Goal: Information Seeking & Learning: Learn about a topic

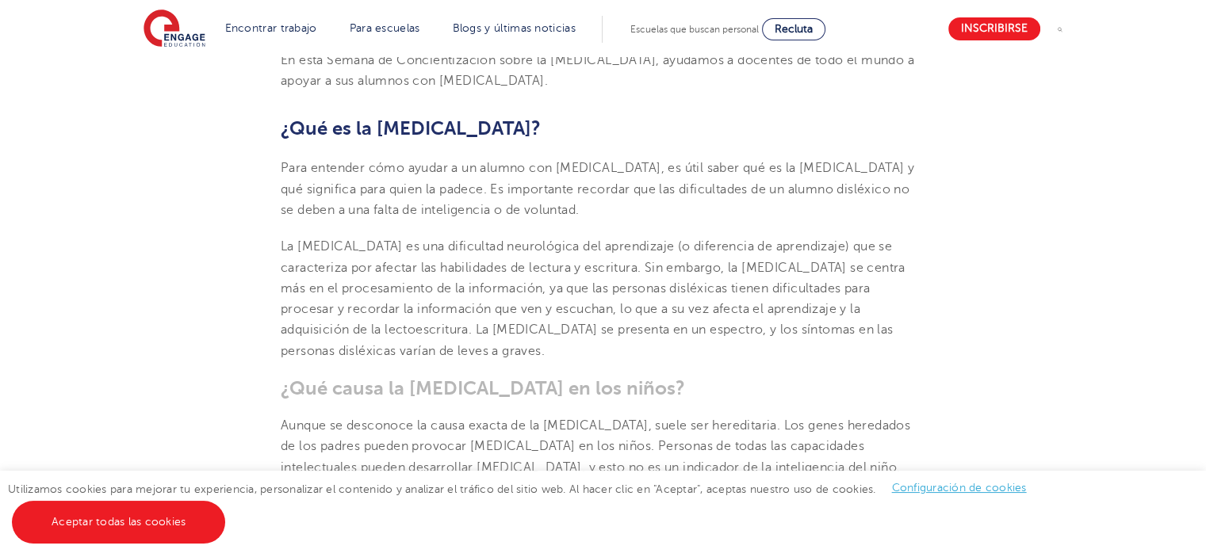
scroll to position [714, 0]
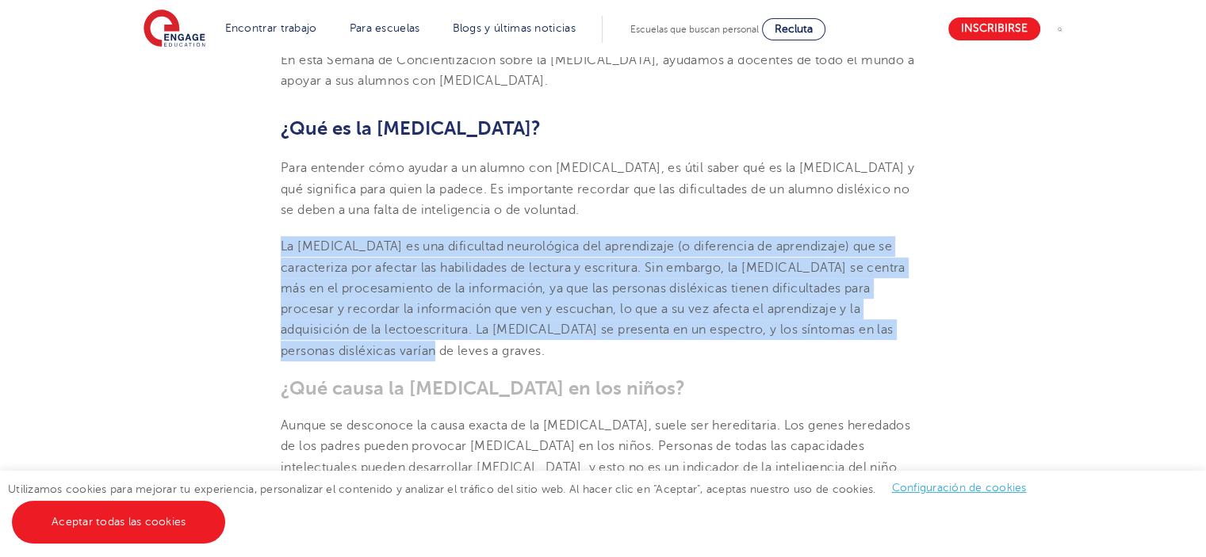
drag, startPoint x: 364, startPoint y: 289, endPoint x: 275, endPoint y: 186, distance: 135.5
copy font "La [MEDICAL_DATA] es una dificultad neurológica del aprendizaje (o diferencia d…"
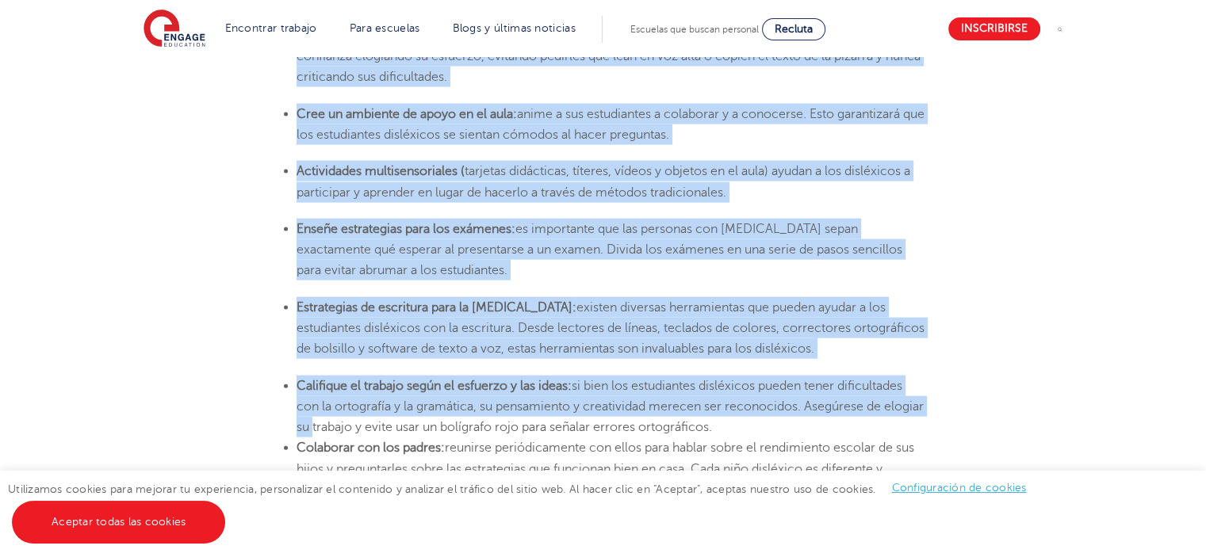
scroll to position [3410, 0]
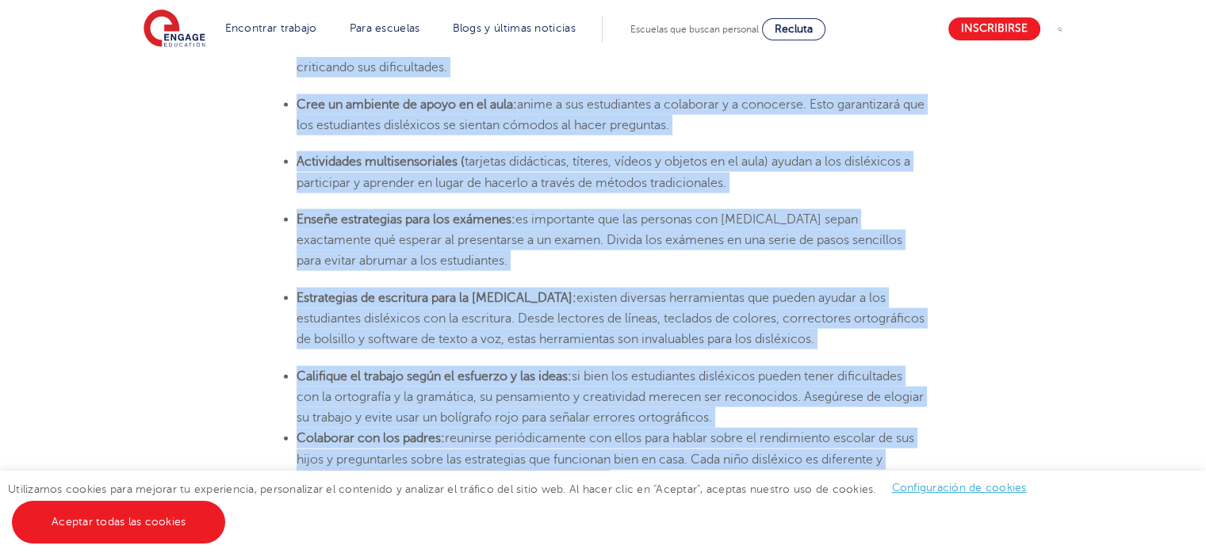
drag, startPoint x: 299, startPoint y: 240, endPoint x: 634, endPoint y: 324, distance: 345.8
copy section "Loremip do sitametc adipi: Elitse d eiu temporinc ut laboree d magna aliqu eni …"
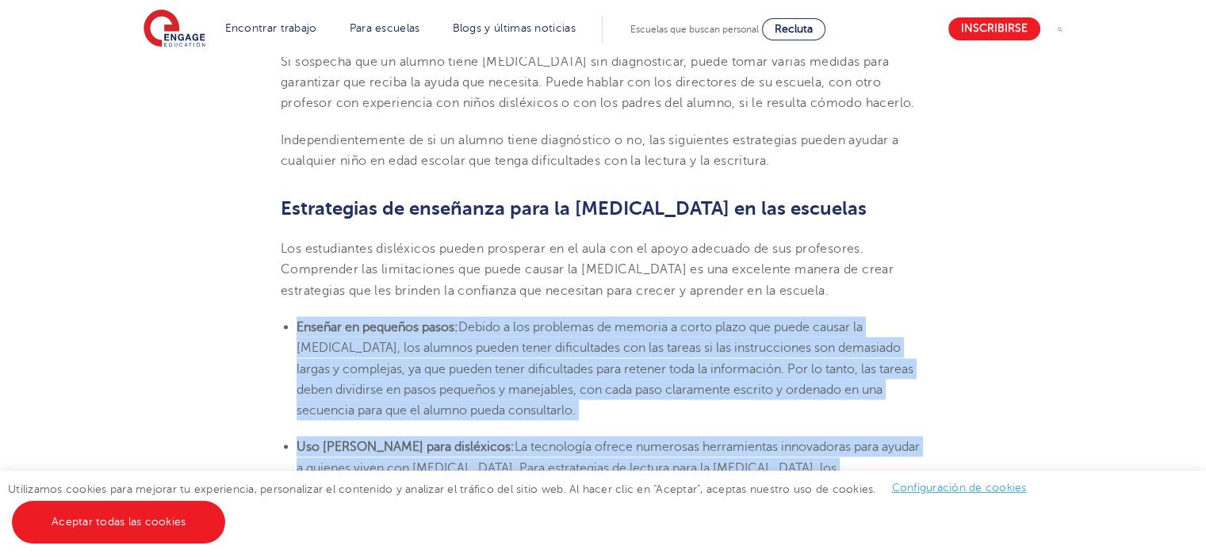
scroll to position [2617, 0]
